Goal: Task Accomplishment & Management: Use online tool/utility

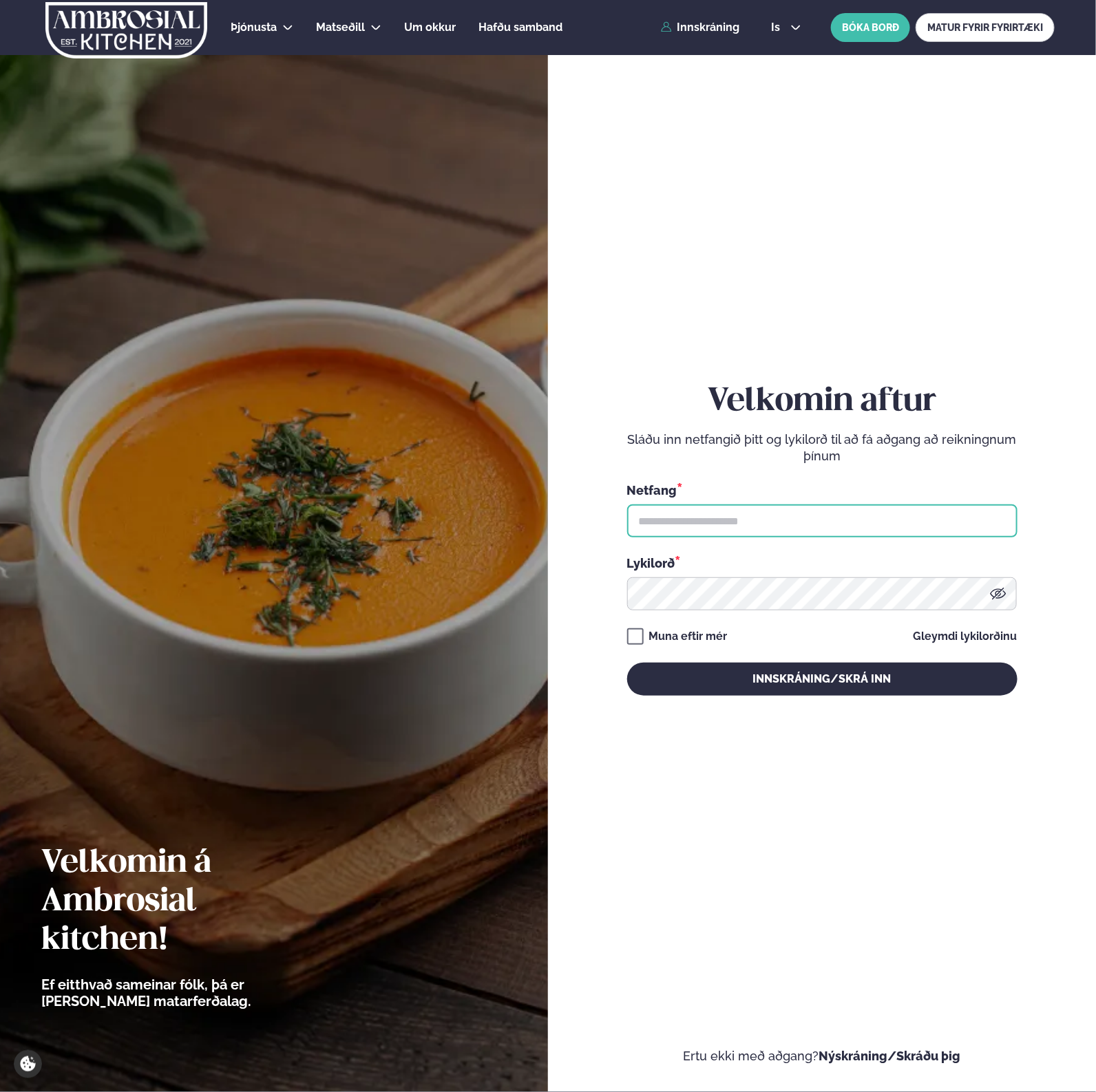
type input "**********"
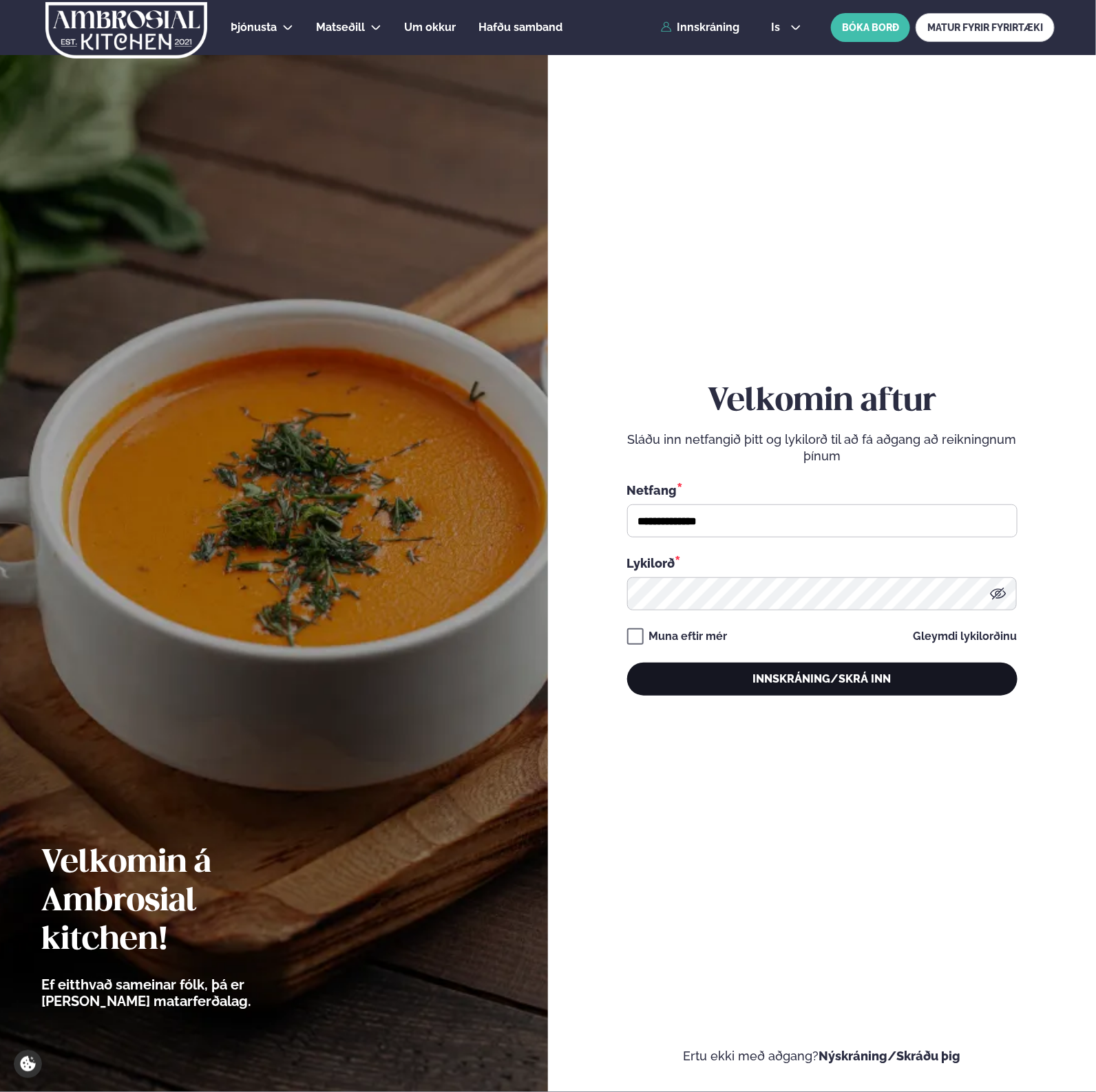
click at [744, 680] on button "Innskráning/Skrá inn" at bounding box center [822, 679] width 390 height 33
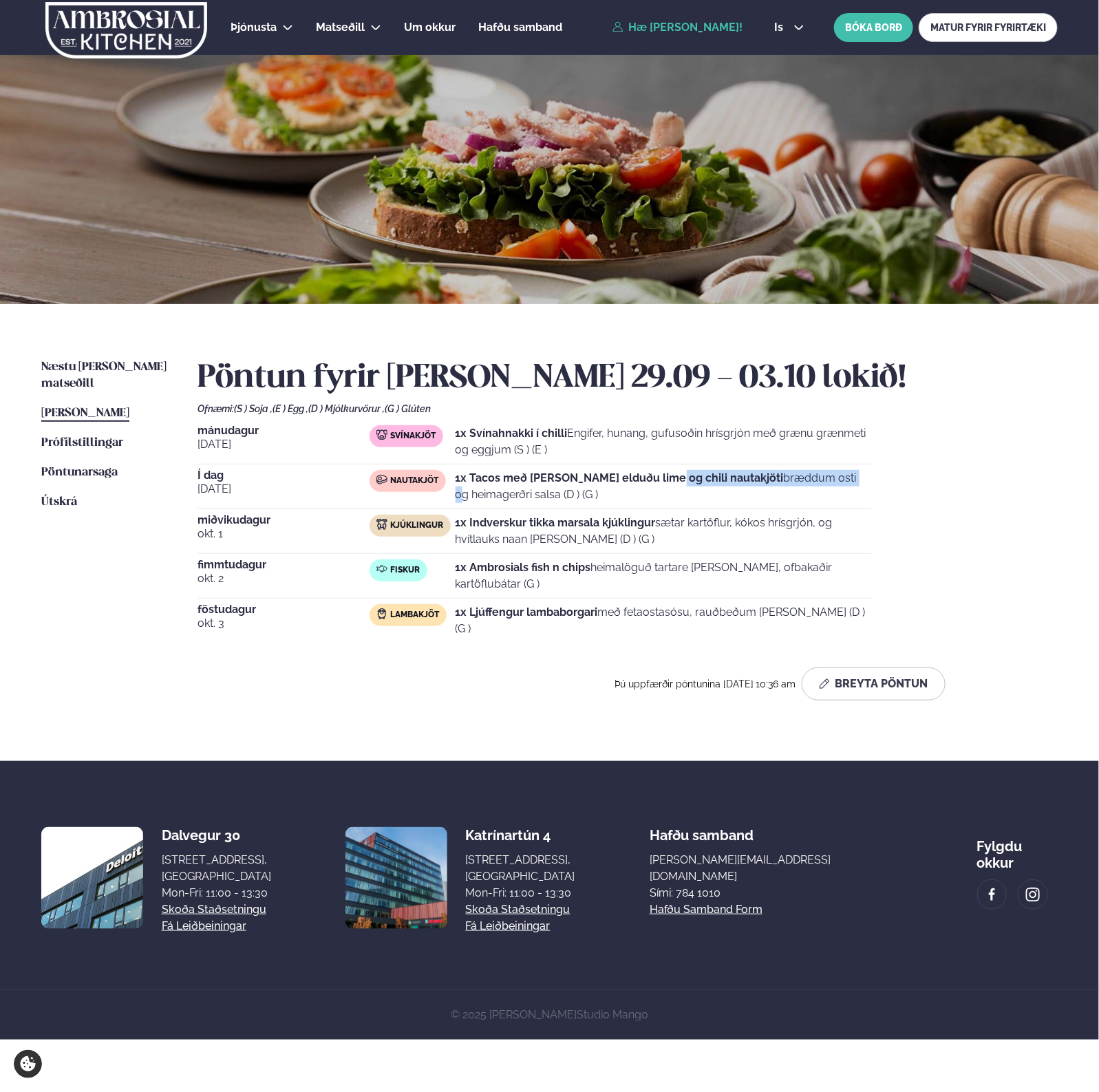
drag, startPoint x: 688, startPoint y: 479, endPoint x: 762, endPoint y: 489, distance: 74.7
click at [758, 488] on p "1x Tacos með [PERSON_NAME] elduðu lime og chili nautakjöti bræddum osti og heim…" at bounding box center [663, 486] width 416 height 33
click at [811, 490] on p "1x Tacos með [PERSON_NAME] elduðu lime og chili nautakjöti bræddum osti og heim…" at bounding box center [663, 486] width 416 height 33
drag, startPoint x: 679, startPoint y: 479, endPoint x: 672, endPoint y: 479, distance: 7.0
click at [673, 479] on p "1x Tacos með [PERSON_NAME] elduðu lime og chili nautakjöti bræddum osti og heim…" at bounding box center [663, 486] width 416 height 33
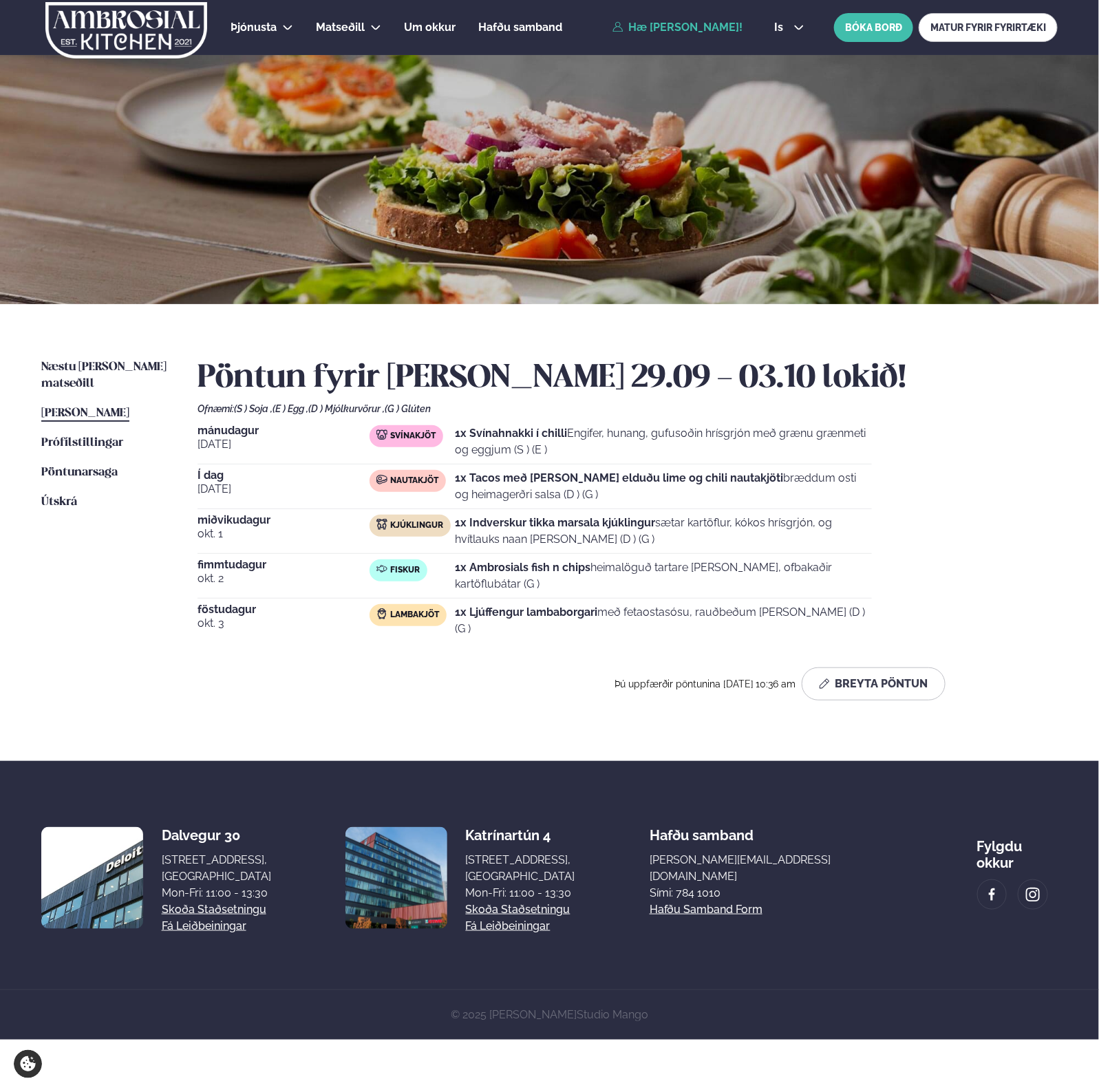
click at [670, 479] on strong "1x Tacos með [PERSON_NAME] elduðu lime og chili nautakjöti" at bounding box center [620, 478] width 328 height 13
click at [138, 366] on span "Næstu [PERSON_NAME] matseðill" at bounding box center [104, 375] width 125 height 28
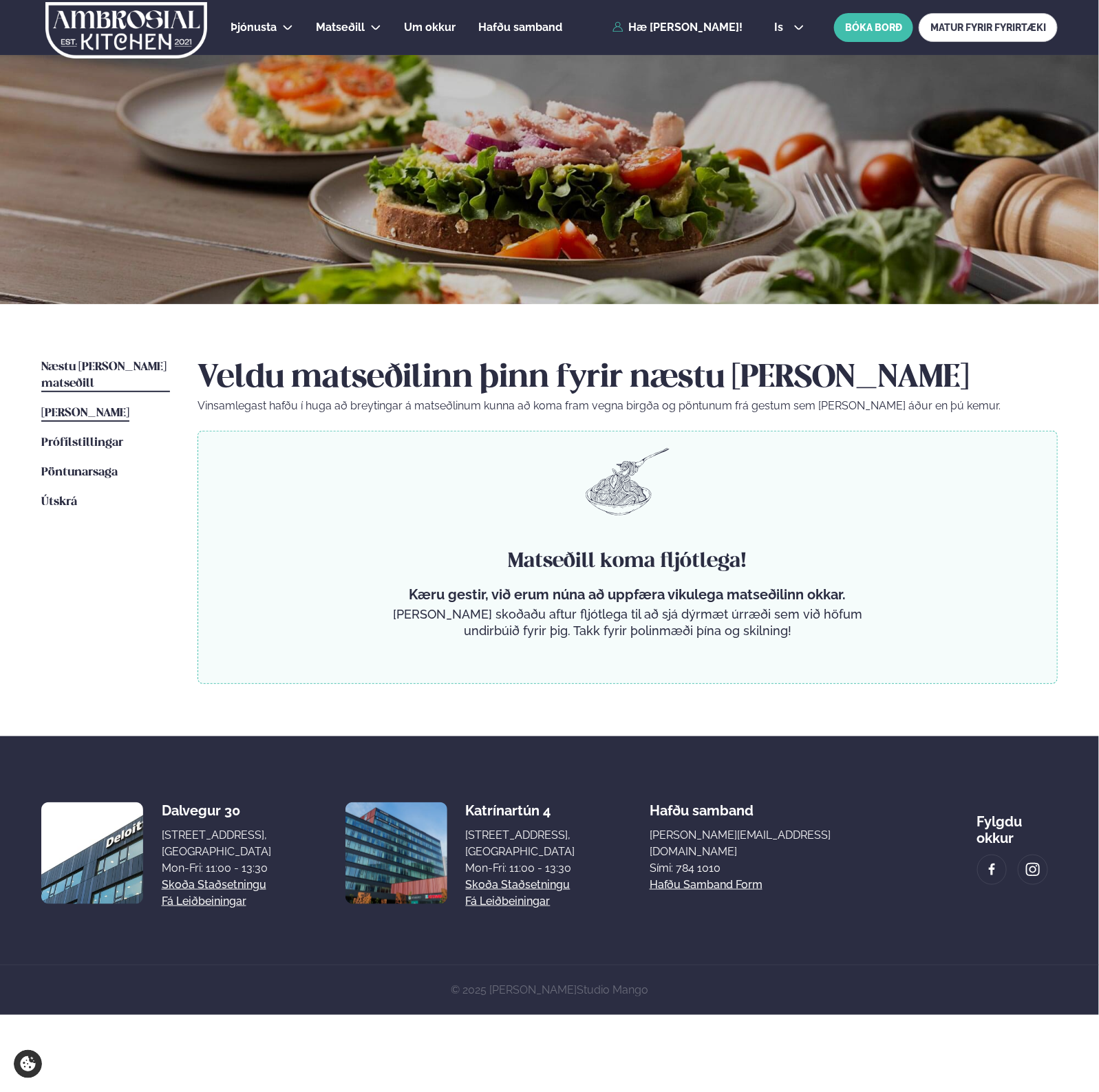
click at [128, 408] on span "[PERSON_NAME]" at bounding box center [86, 413] width 88 height 12
